Goal: Information Seeking & Learning: Check status

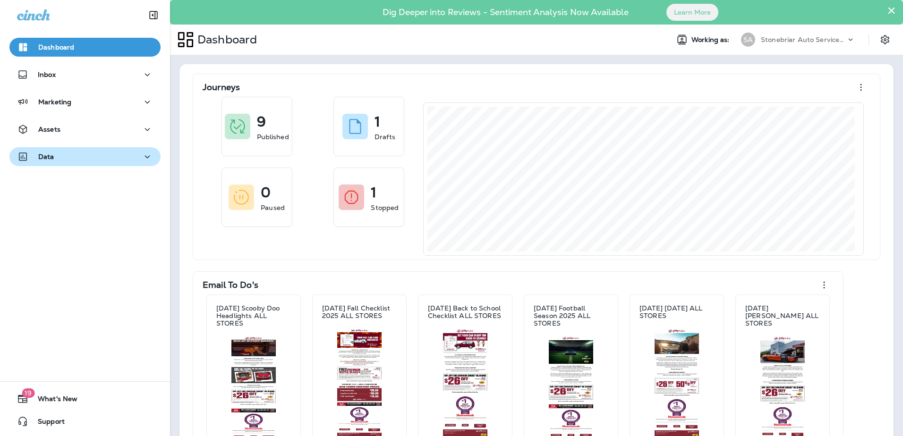
click at [105, 148] on button "Data" at bounding box center [84, 156] width 151 height 19
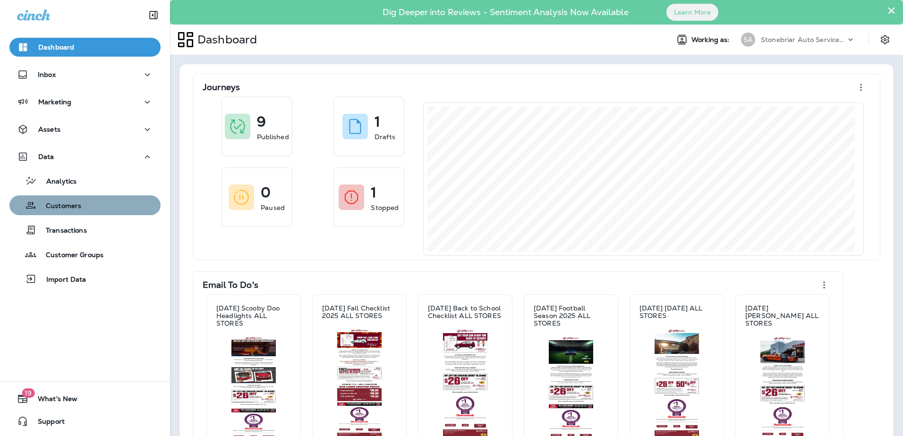
click at [96, 197] on button "Customers" at bounding box center [84, 205] width 151 height 20
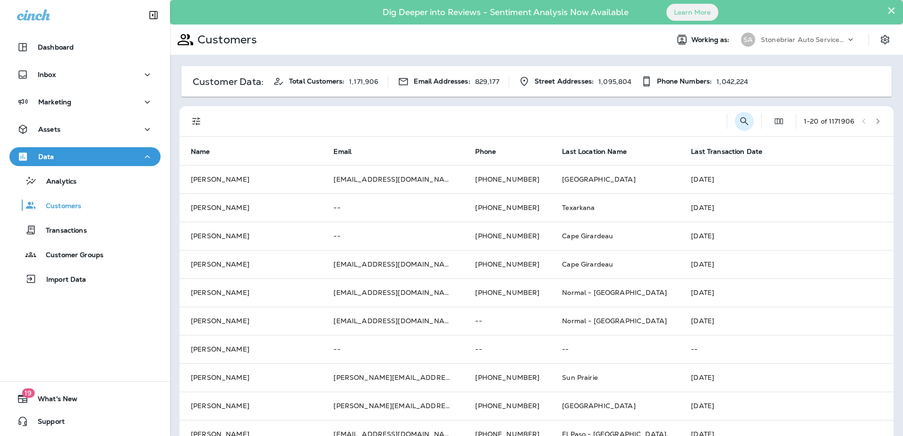
click at [740, 122] on icon "Search Customers" at bounding box center [744, 121] width 8 height 8
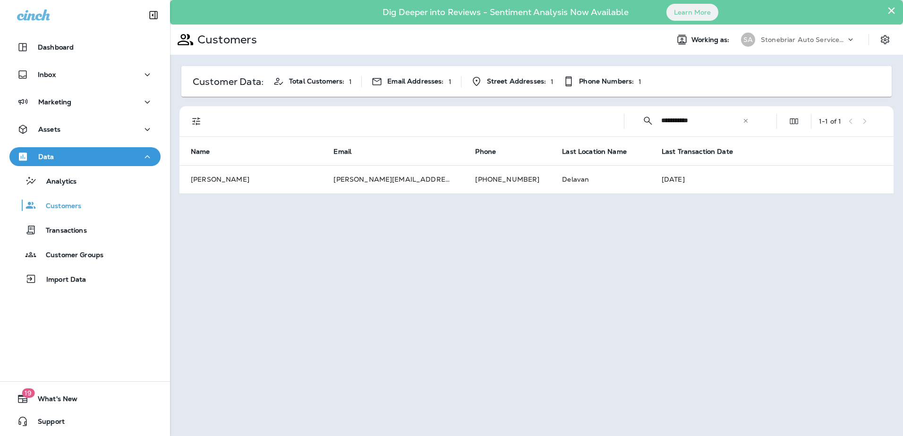
type input "**********"
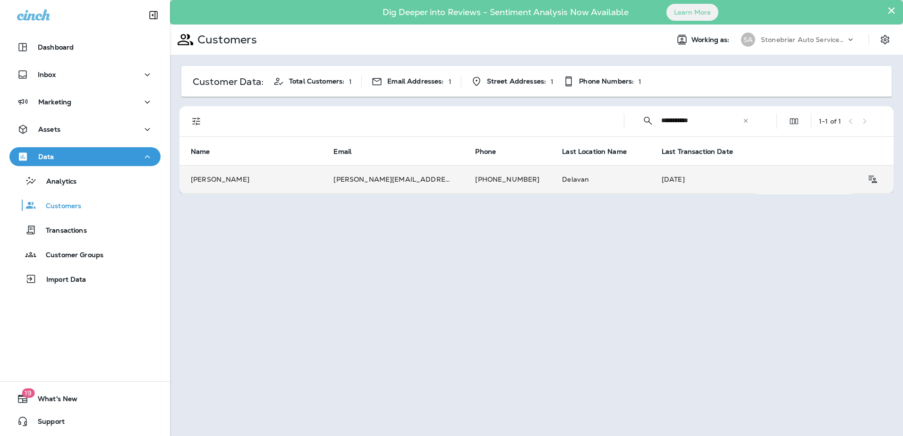
click at [413, 184] on td "[PERSON_NAME][EMAIL_ADDRESS][DOMAIN_NAME]" at bounding box center [393, 179] width 142 height 28
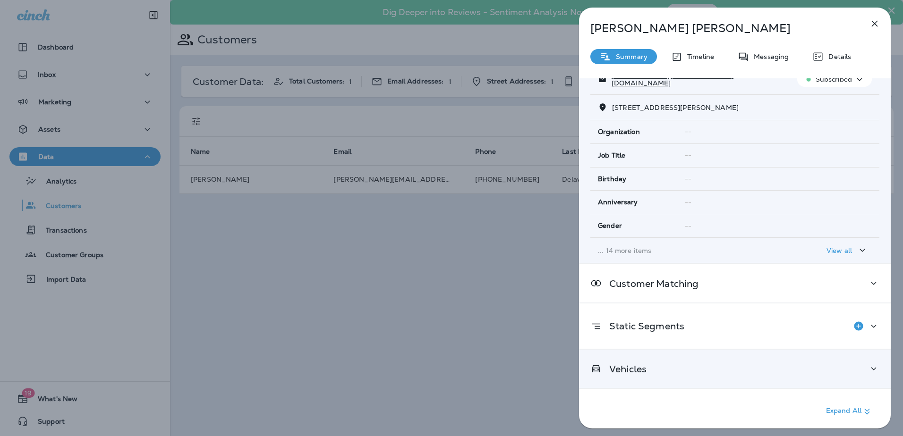
click at [678, 366] on div "Vehicles" at bounding box center [734, 369] width 289 height 12
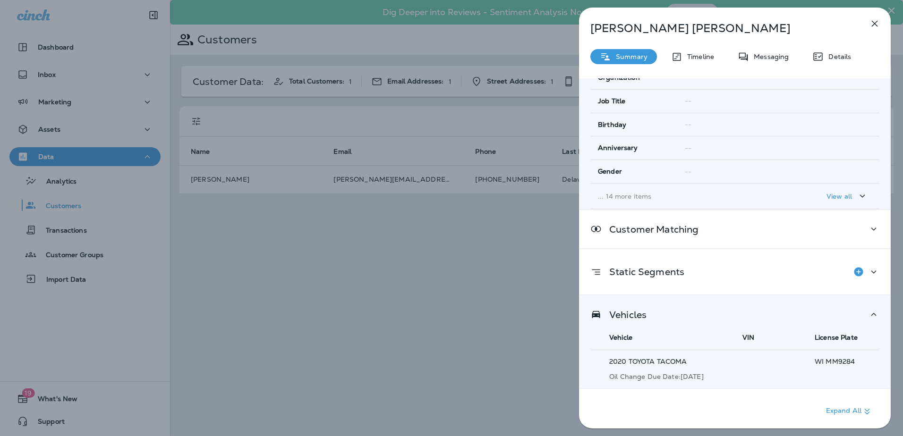
click at [676, 365] on span "TACOMA" at bounding box center [672, 361] width 30 height 8
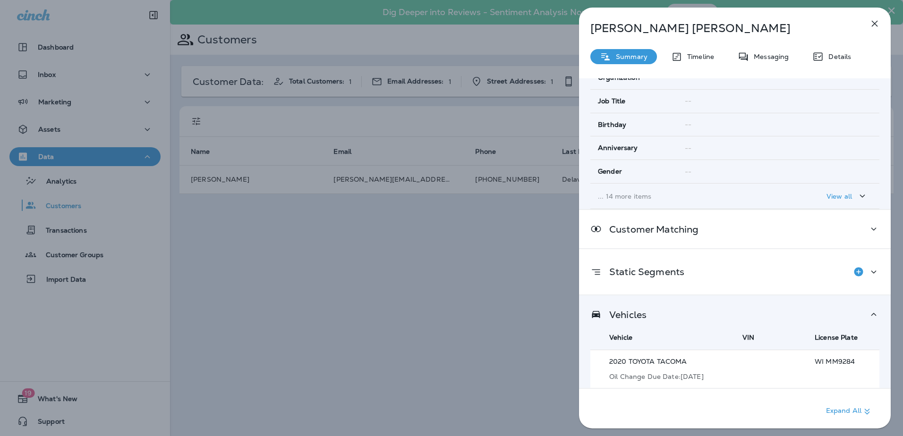
click at [742, 362] on div "a" at bounding box center [772, 369] width 60 height 15
click at [821, 359] on p "WI MM9284" at bounding box center [847, 362] width 65 height 8
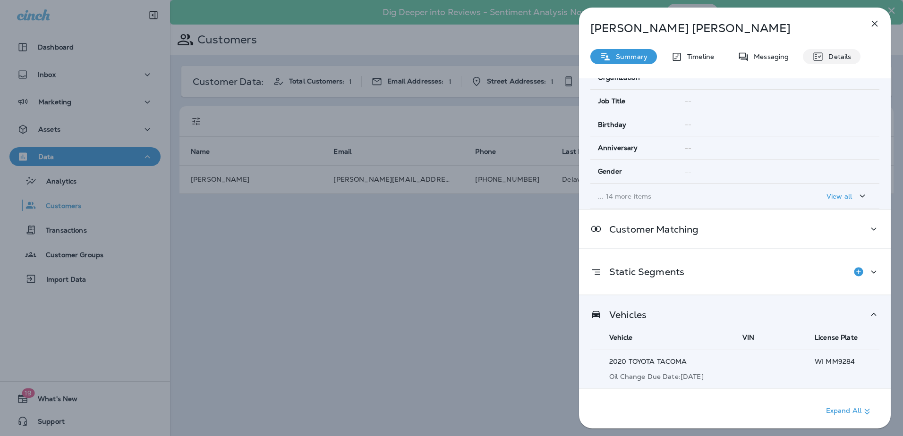
click at [824, 63] on div "Details" at bounding box center [832, 56] width 58 height 15
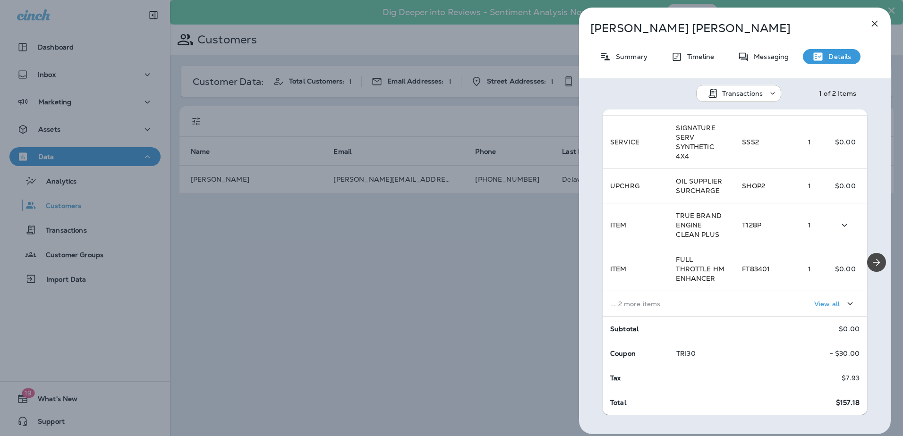
scroll to position [189, 0]
drag, startPoint x: 314, startPoint y: 273, endPoint x: 413, endPoint y: 190, distance: 129.7
click at [314, 273] on div "[PERSON_NAME] Summary Timeline Messaging Details Transactions 1 of 2 Items Loca…" at bounding box center [451, 218] width 903 height 436
